Goal: Transaction & Acquisition: Purchase product/service

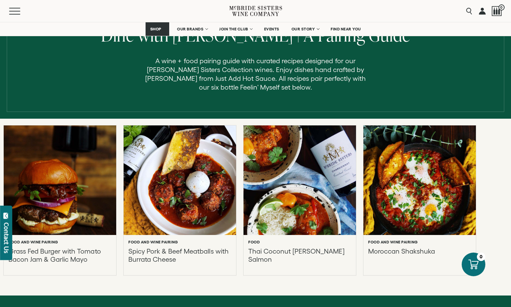
scroll to position [209, 0]
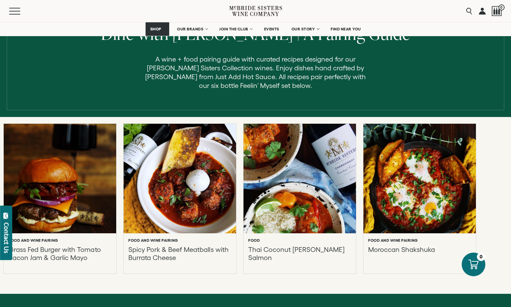
click at [301, 219] on div at bounding box center [300, 178] width 124 height 120
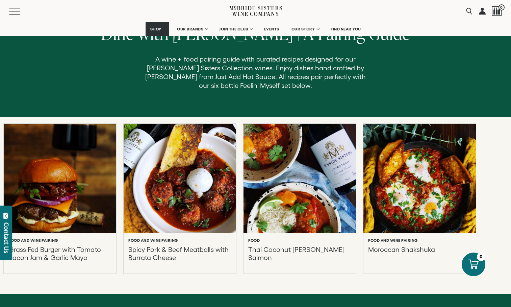
click at [191, 161] on div at bounding box center [180, 178] width 124 height 120
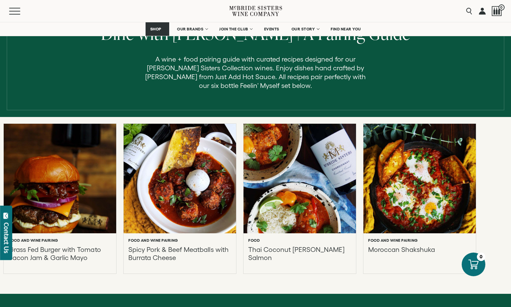
click at [75, 184] on div at bounding box center [60, 178] width 124 height 120
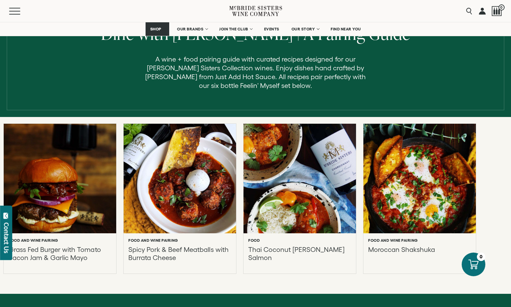
click at [429, 204] on div at bounding box center [420, 178] width 124 height 120
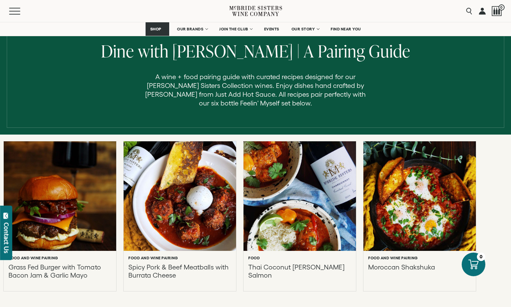
scroll to position [188, 0]
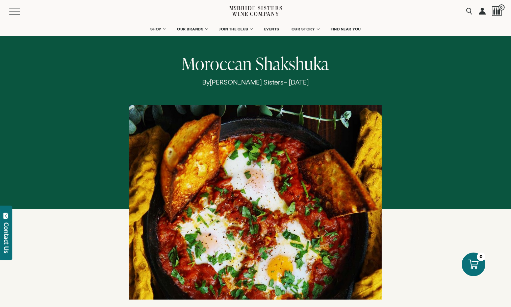
scroll to position [30, 0]
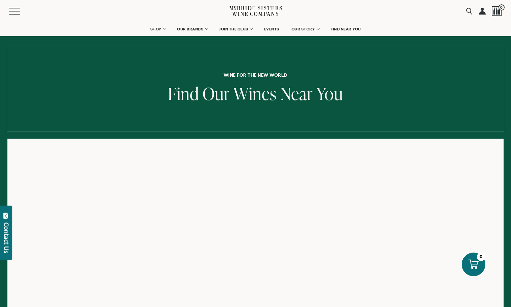
scroll to position [15, 0]
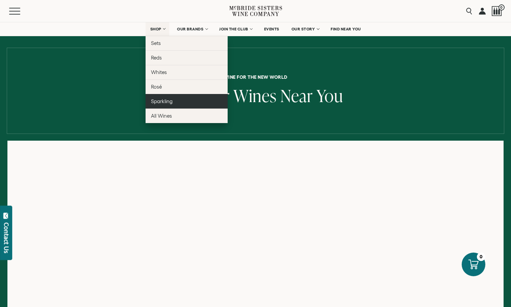
click at [159, 98] on link "Sparkling" at bounding box center [187, 101] width 82 height 15
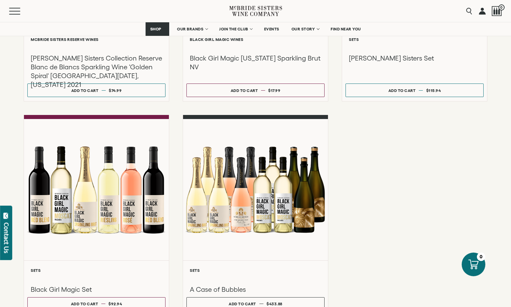
scroll to position [456, 0]
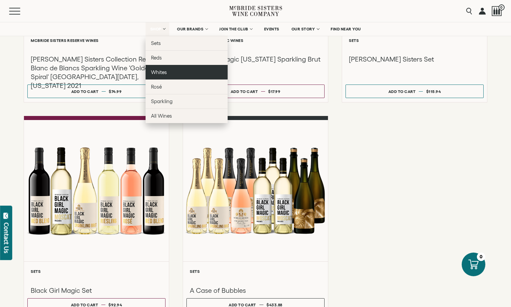
click at [156, 72] on span "Whites" at bounding box center [159, 72] width 16 height 6
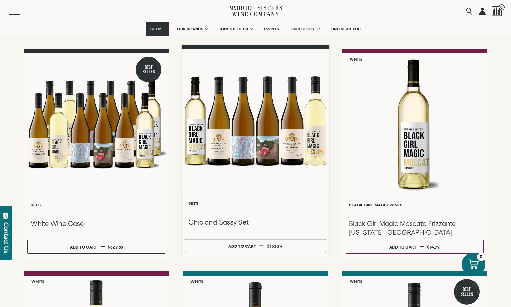
scroll to position [78, 0]
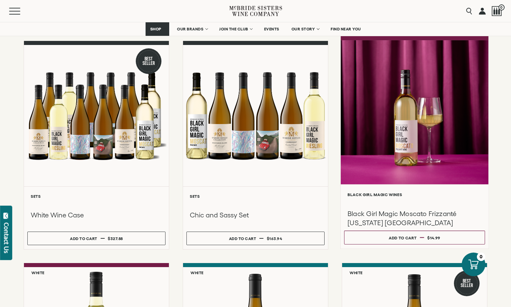
click at [405, 160] on div at bounding box center [415, 112] width 148 height 144
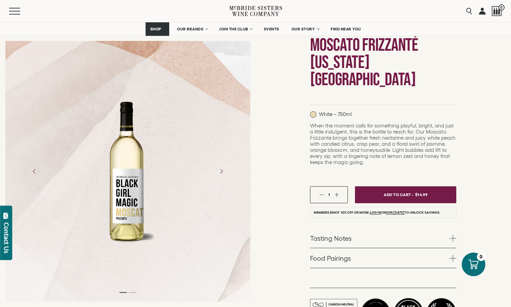
scroll to position [81, 0]
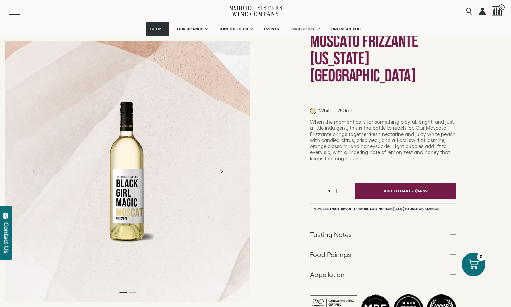
click at [453, 231] on span at bounding box center [453, 234] width 7 height 7
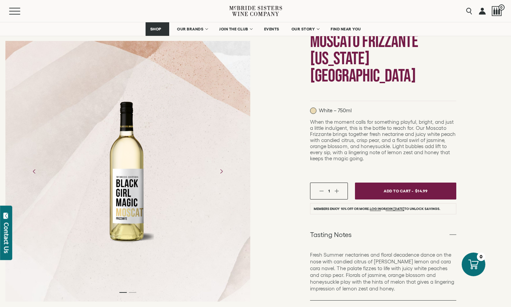
click at [453, 231] on span at bounding box center [453, 234] width 7 height 7
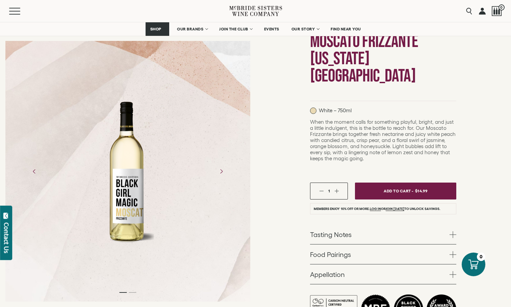
click at [452, 251] on span at bounding box center [453, 254] width 7 height 7
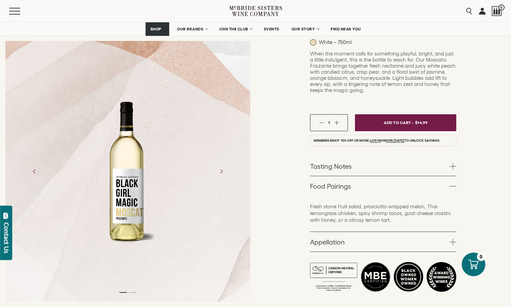
scroll to position [149, 0]
click at [455, 183] on span at bounding box center [453, 186] width 7 height 7
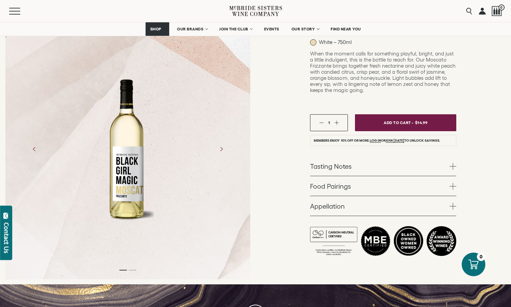
click at [455, 203] on span at bounding box center [453, 206] width 7 height 7
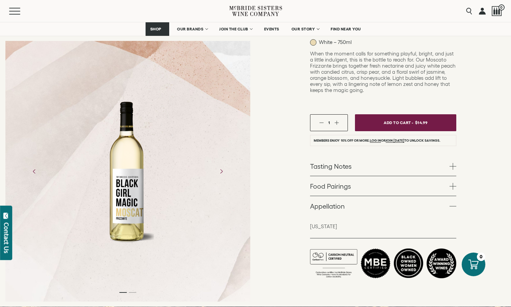
click at [455, 203] on span at bounding box center [453, 206] width 7 height 7
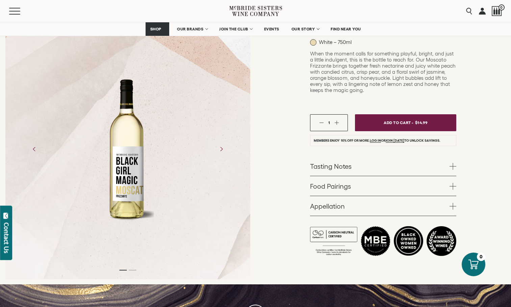
click at [453, 163] on span at bounding box center [453, 166] width 7 height 7
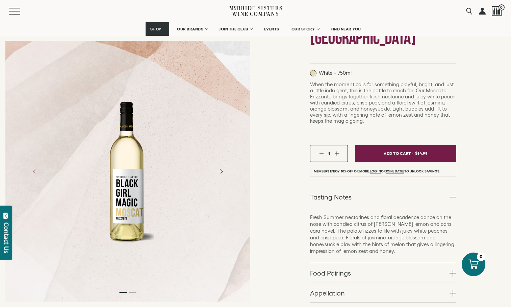
scroll to position [119, 0]
click at [455, 193] on span at bounding box center [453, 196] width 7 height 7
